Goal: Task Accomplishment & Management: Manage account settings

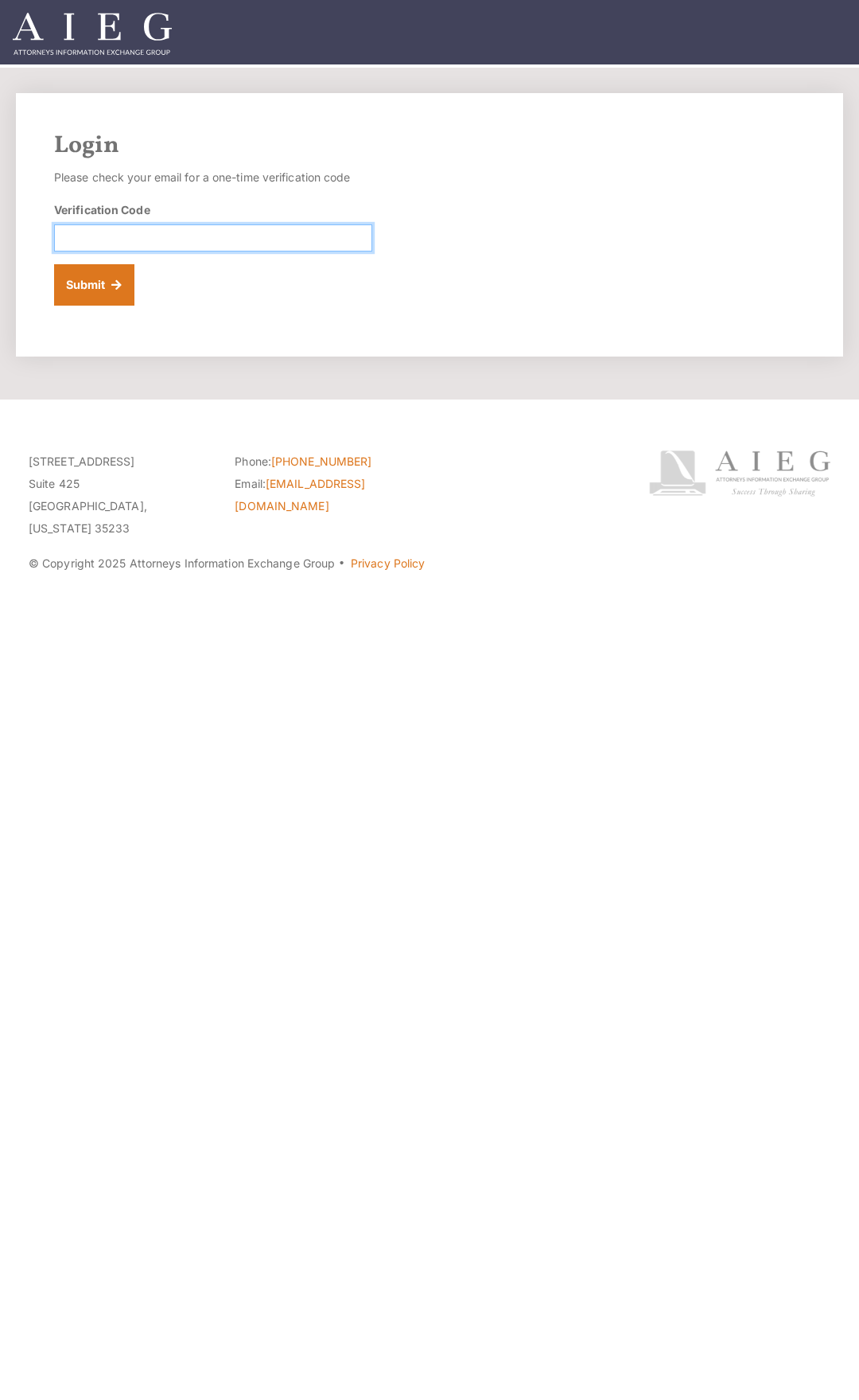
click at [150, 235] on input "Verification Code" at bounding box center [213, 238] width 318 height 27
click at [260, 237] on input "Verification Code" at bounding box center [213, 238] width 318 height 27
paste input "654219"
type input "654219"
click at [104, 281] on button "Submit" at bounding box center [93, 285] width 80 height 41
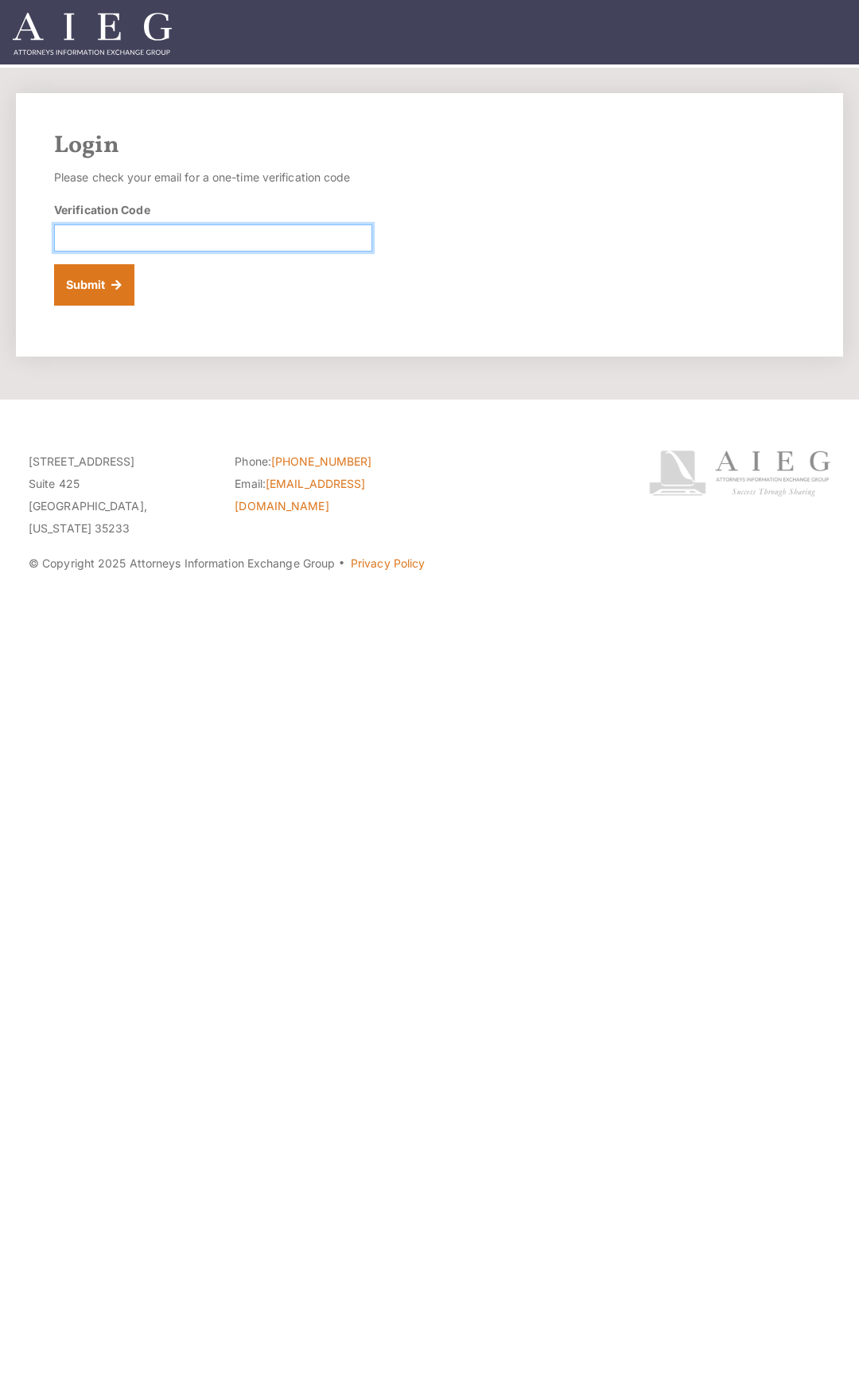
click at [166, 241] on input "Verification Code" at bounding box center [213, 238] width 318 height 27
click at [351, 232] on input "Verification Code" at bounding box center [213, 238] width 318 height 27
type input "518896"
click at [54, 265] on button "Submit" at bounding box center [93, 285] width 80 height 41
